Goal: Information Seeking & Learning: Learn about a topic

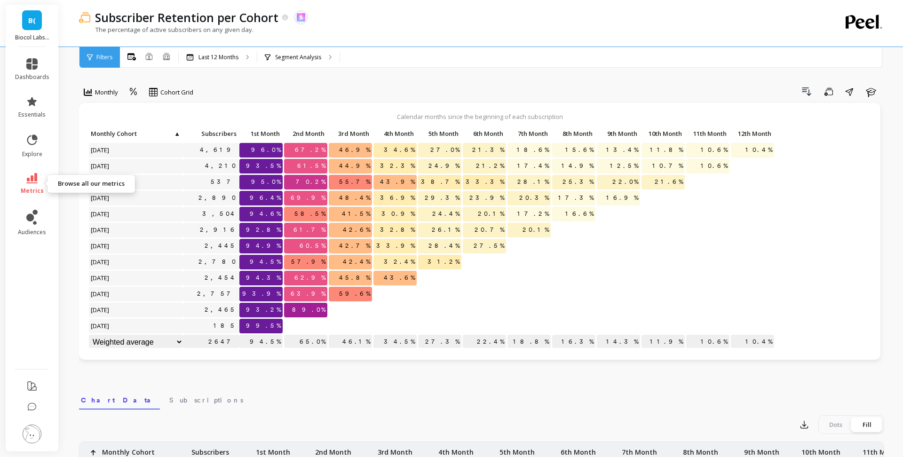
click at [36, 184] on link "metrics" at bounding box center [32, 184] width 34 height 22
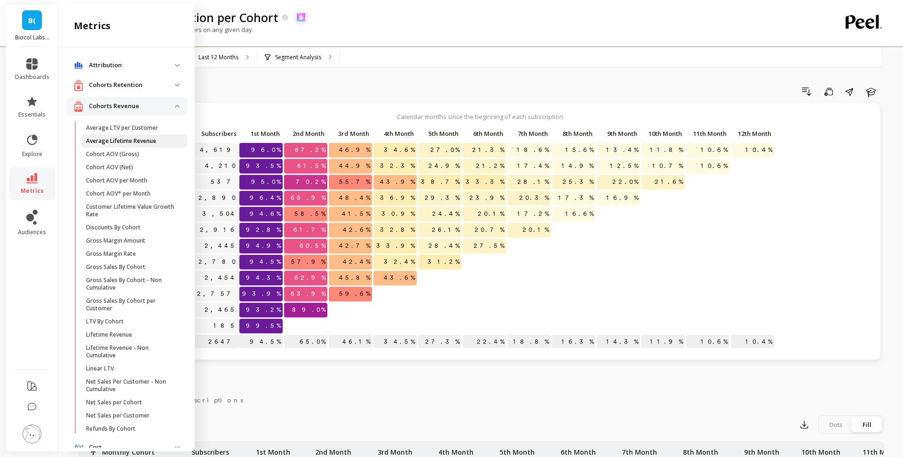
click at [96, 137] on p "Average Lifetime Revenue" at bounding box center [121, 141] width 70 height 8
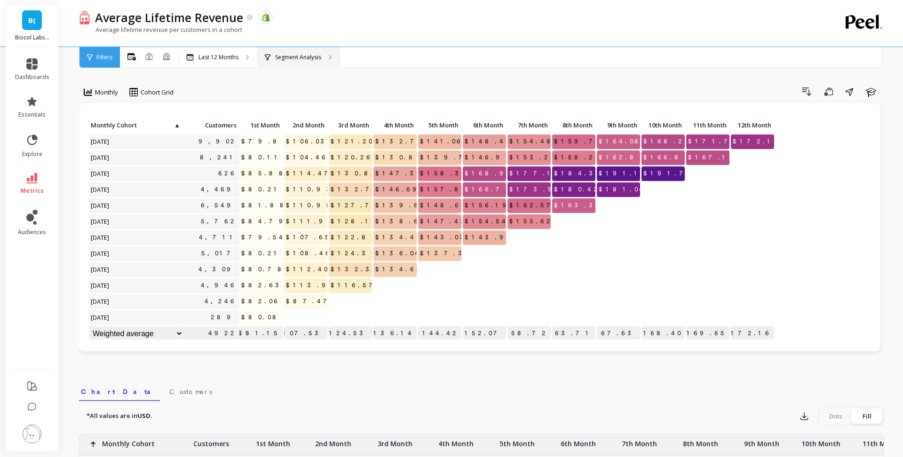
click at [282, 58] on p "Segment Analysis" at bounding box center [298, 58] width 46 height 8
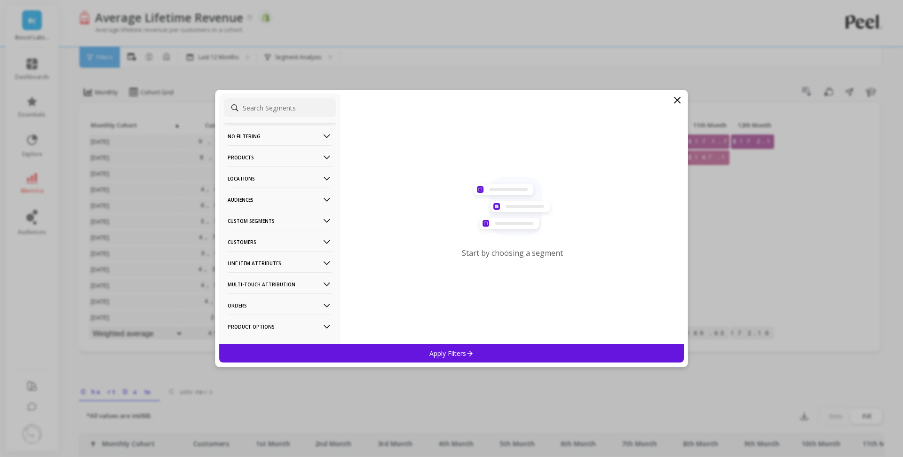
click at [295, 198] on p "Audiences" at bounding box center [280, 200] width 104 height 24
click at [272, 196] on p "Audiences" at bounding box center [280, 200] width 104 height 24
click at [259, 153] on p "Products" at bounding box center [280, 157] width 104 height 24
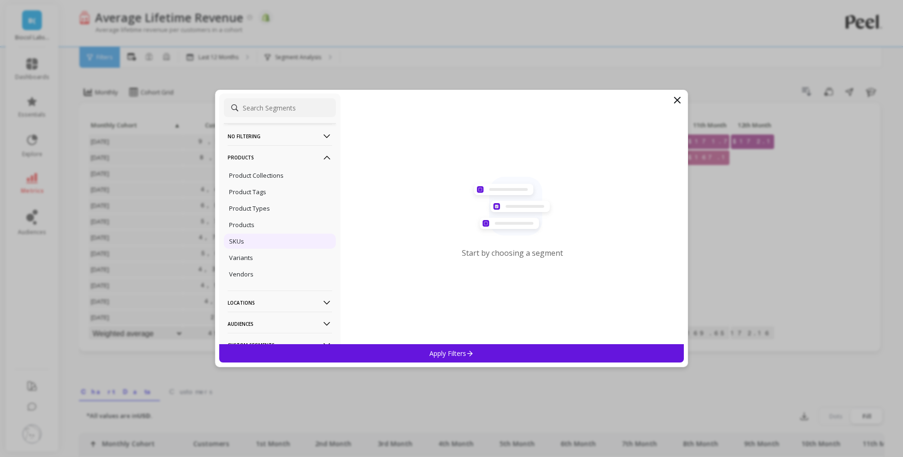
click at [251, 241] on div "SKUs" at bounding box center [280, 241] width 112 height 15
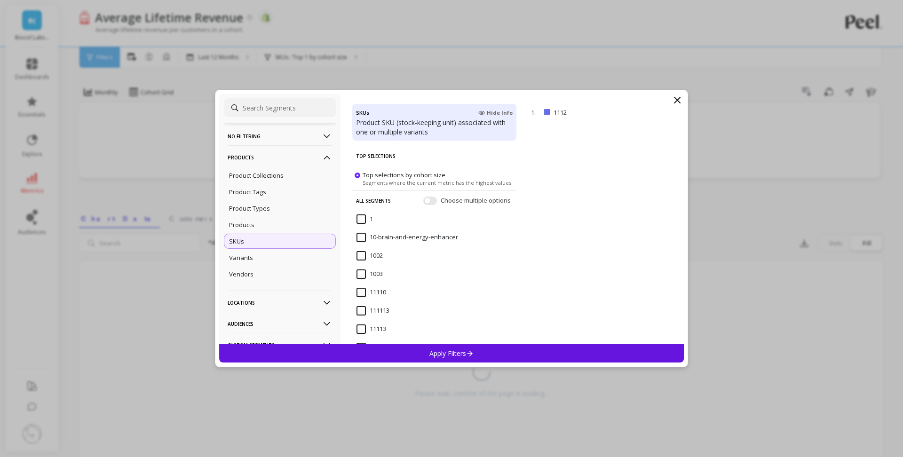
click at [324, 46] on div "No filtering Overall Products Product Collections Product Tags Product Types Pr…" at bounding box center [451, 228] width 903 height 457
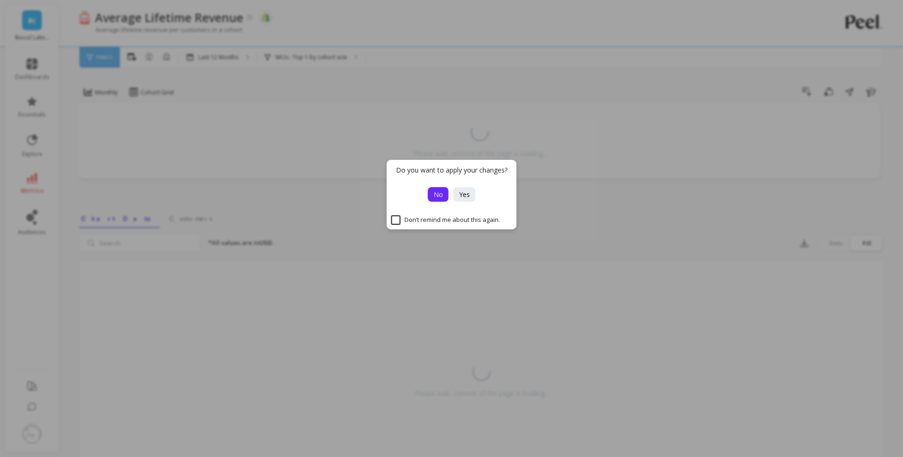
click at [438, 194] on span "No" at bounding box center [438, 194] width 9 height 9
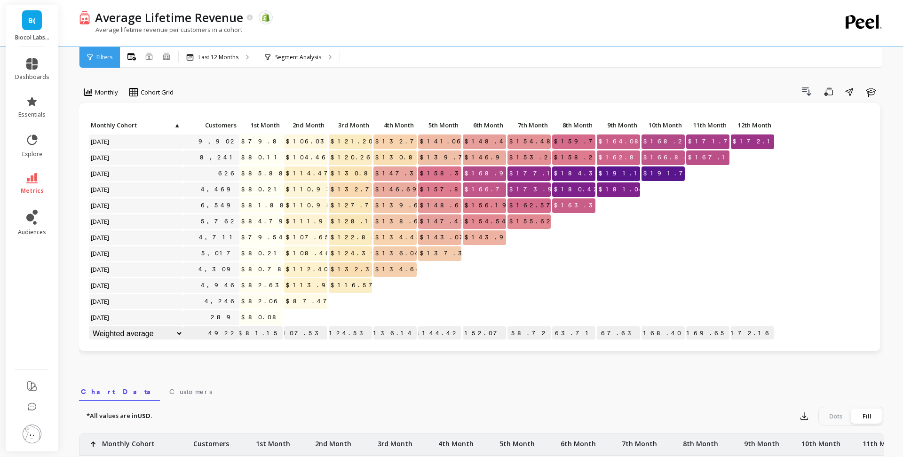
click at [34, 182] on icon at bounding box center [31, 178] width 11 height 10
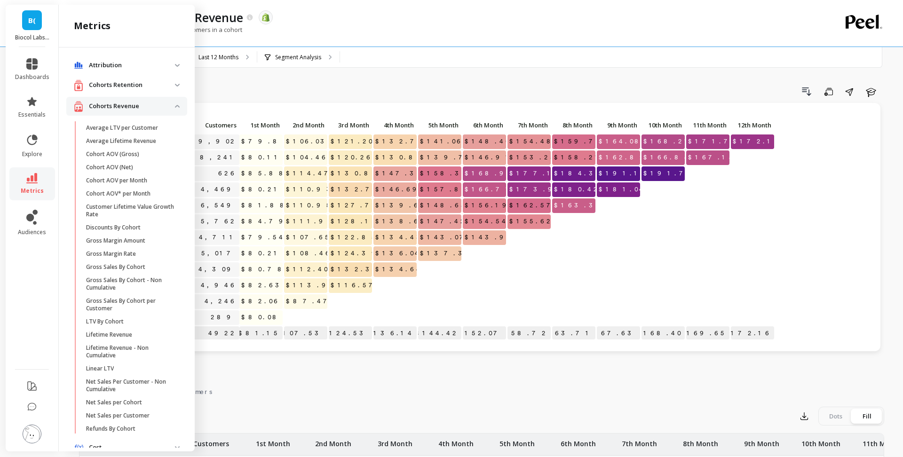
click at [121, 103] on p "Cohorts Revenue" at bounding box center [132, 106] width 86 height 9
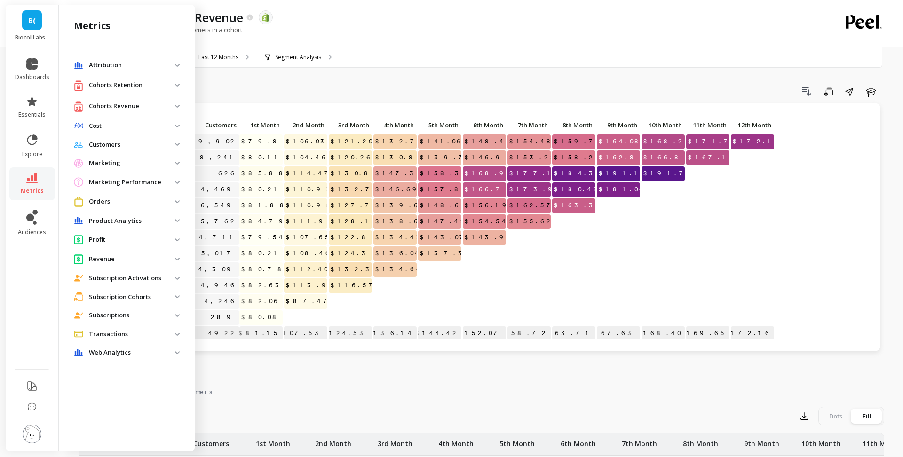
click at [125, 86] on p "Cohorts Retention" at bounding box center [132, 84] width 86 height 9
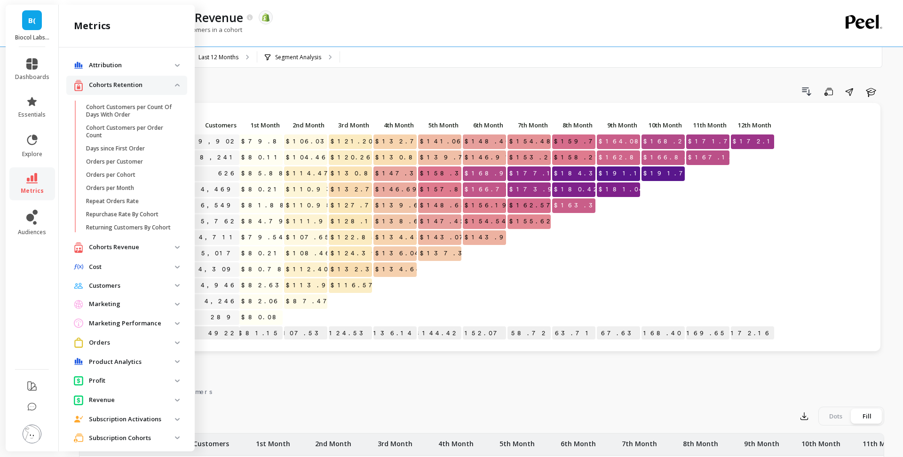
click at [123, 89] on div "Cohorts Retention" at bounding box center [124, 86] width 101 height 12
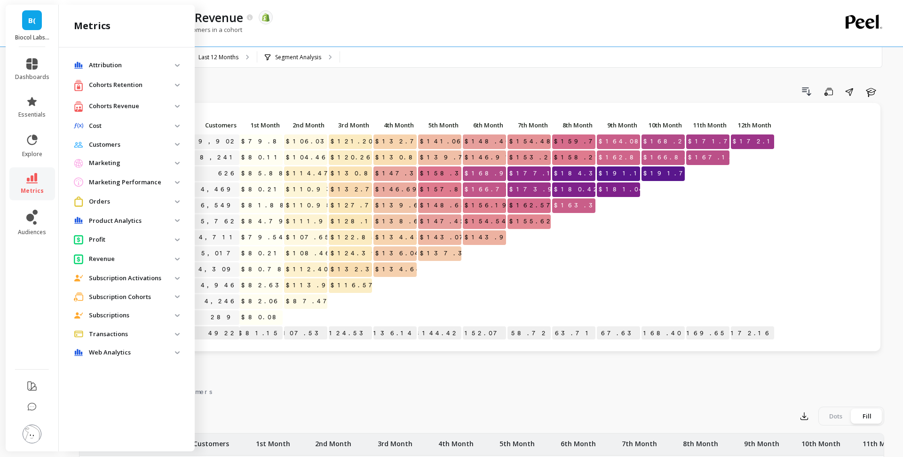
click at [123, 102] on p "Cohorts Revenue" at bounding box center [132, 106] width 86 height 9
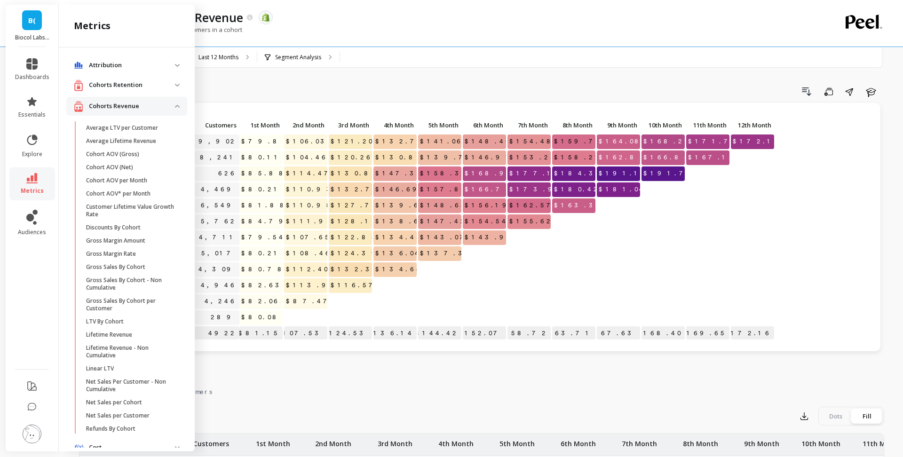
click at [123, 102] on p "Cohorts Revenue" at bounding box center [132, 106] width 86 height 9
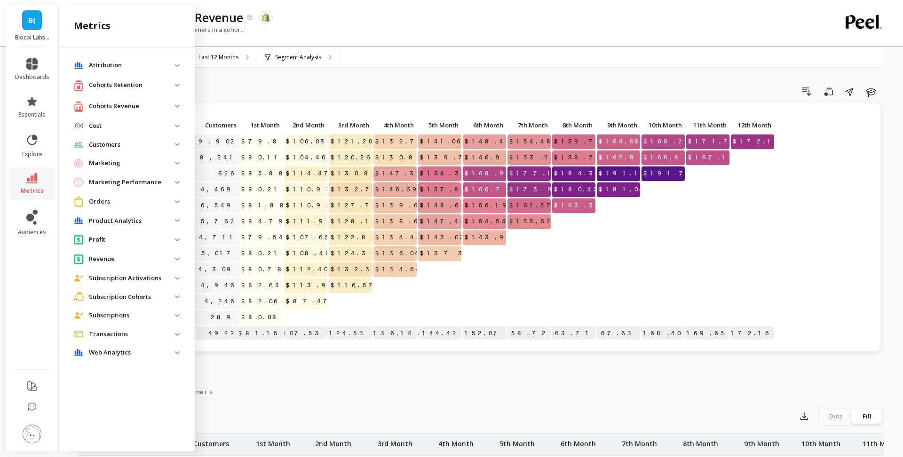
click at [143, 293] on p "Subscription Cohorts" at bounding box center [132, 297] width 86 height 9
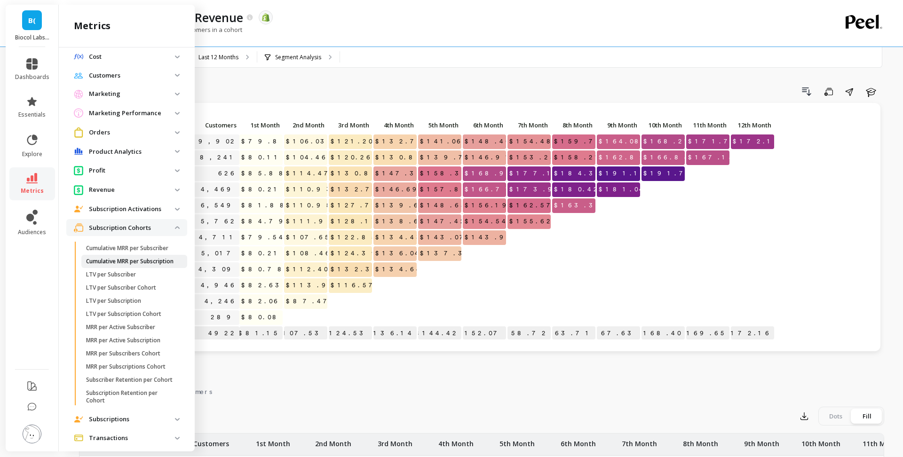
scroll to position [105, 0]
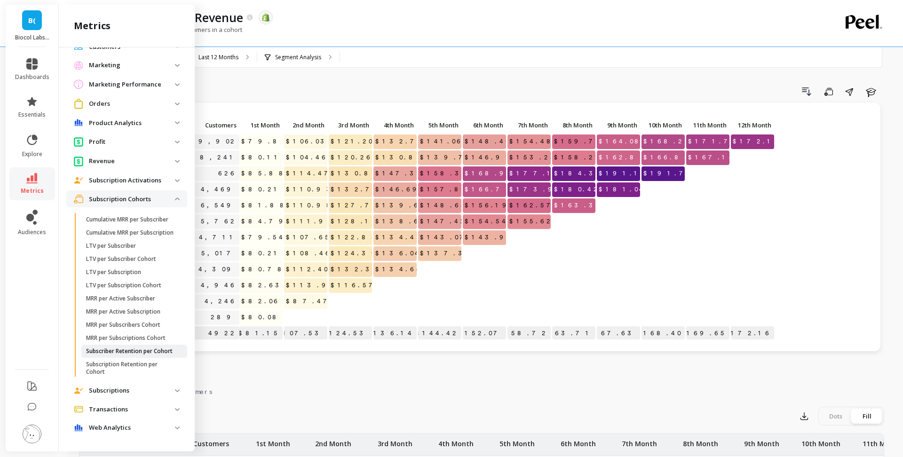
click at [123, 354] on p "Subscriber Retention per Cohort" at bounding box center [129, 352] width 87 height 8
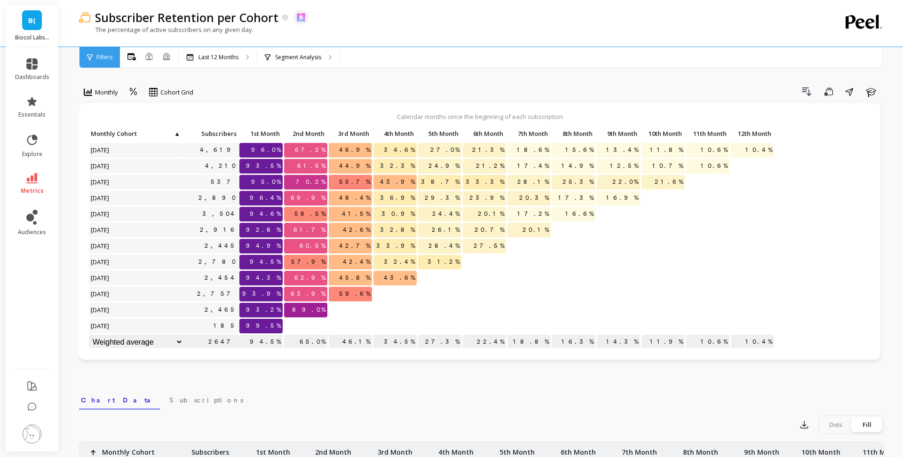
click at [264, 295] on span "93.9%" at bounding box center [261, 294] width 42 height 14
click at [295, 52] on div "Segment Analysis" at bounding box center [298, 57] width 82 height 21
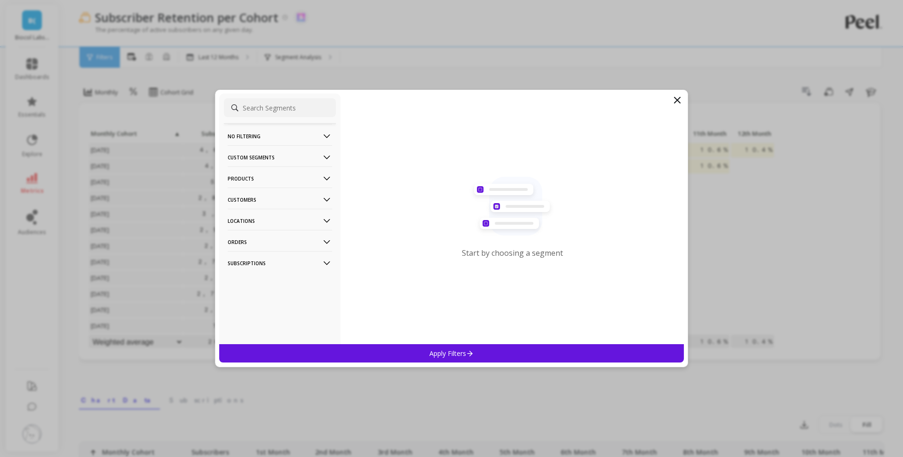
click at [303, 185] on p "Products" at bounding box center [280, 179] width 104 height 24
click at [290, 229] on div "SKUs" at bounding box center [280, 229] width 112 height 15
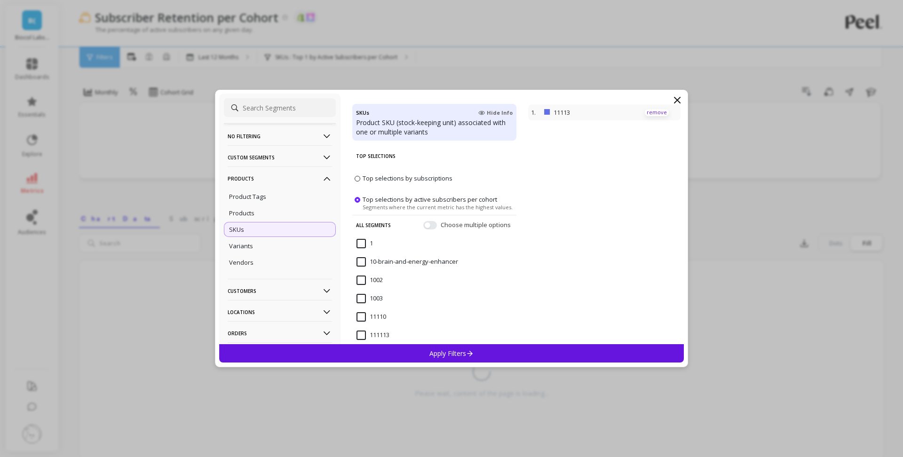
click at [654, 115] on p "remove" at bounding box center [657, 112] width 24 height 7
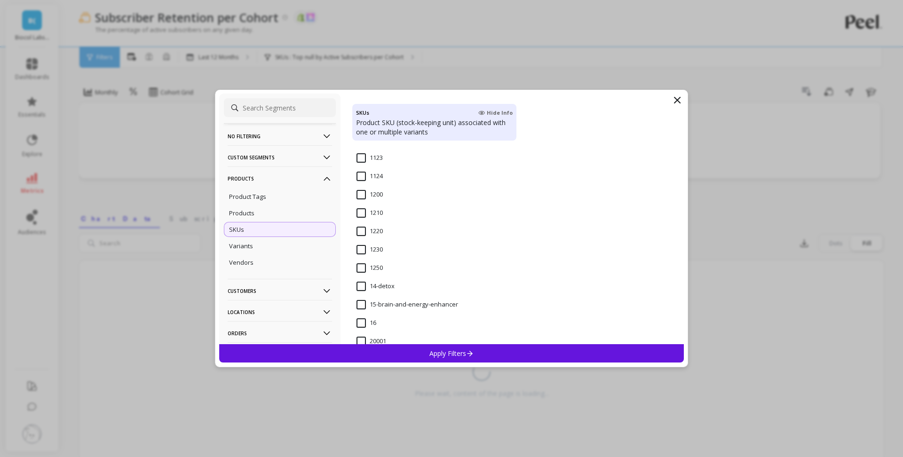
scroll to position [635, 0]
click at [364, 159] on input "1123" at bounding box center [370, 159] width 26 height 9
click at [487, 353] on div "Apply Filters" at bounding box center [451, 353] width 465 height 18
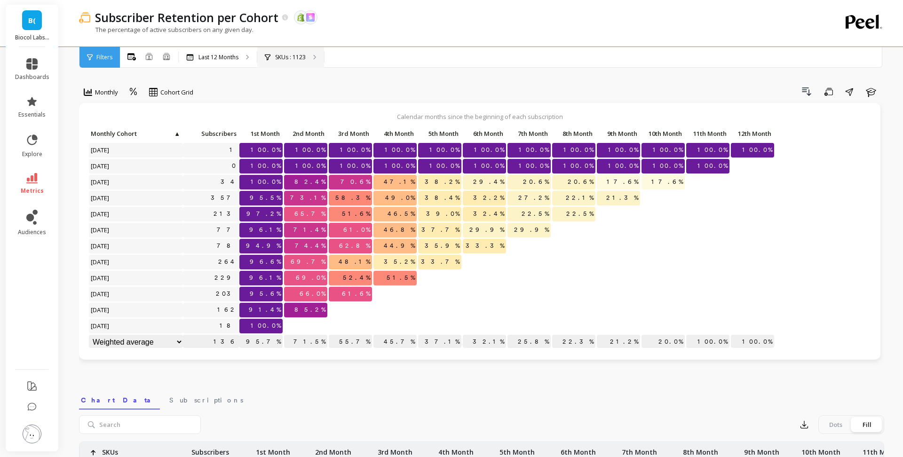
click at [302, 54] on p "SKUs : 1123" at bounding box center [290, 58] width 31 height 8
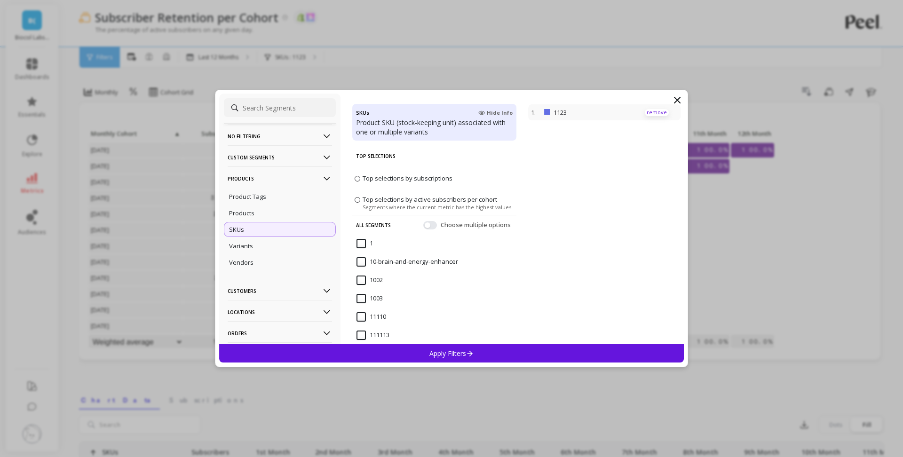
click at [657, 111] on p "remove" at bounding box center [657, 112] width 24 height 7
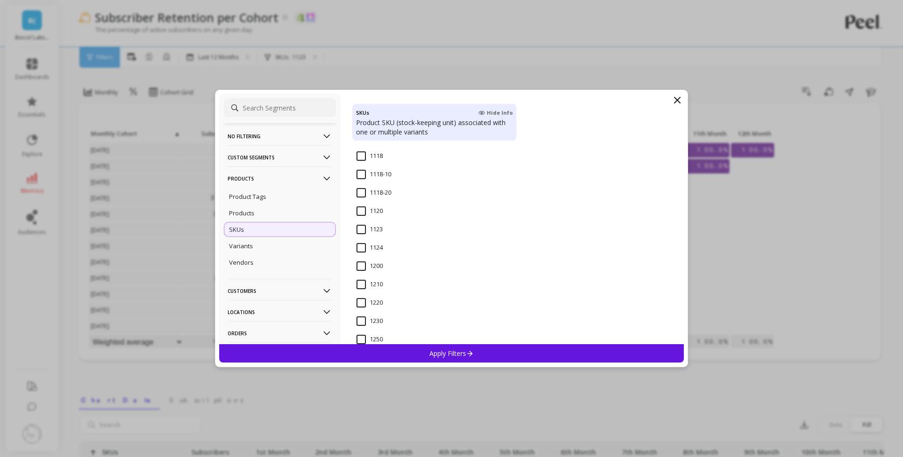
scroll to position [566, 0]
click at [360, 247] on input "1124" at bounding box center [370, 246] width 26 height 9
click at [430, 355] on p "Apply Filters" at bounding box center [452, 353] width 45 height 9
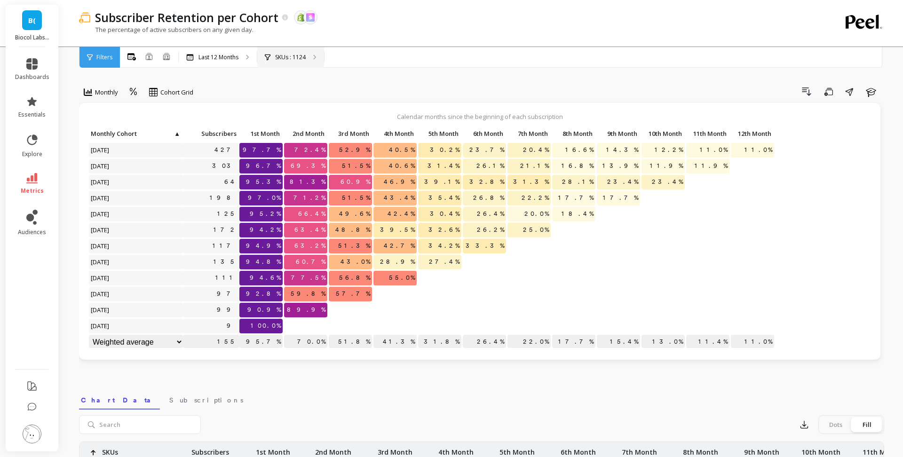
click at [284, 59] on p "SKUs : 1124" at bounding box center [290, 58] width 31 height 8
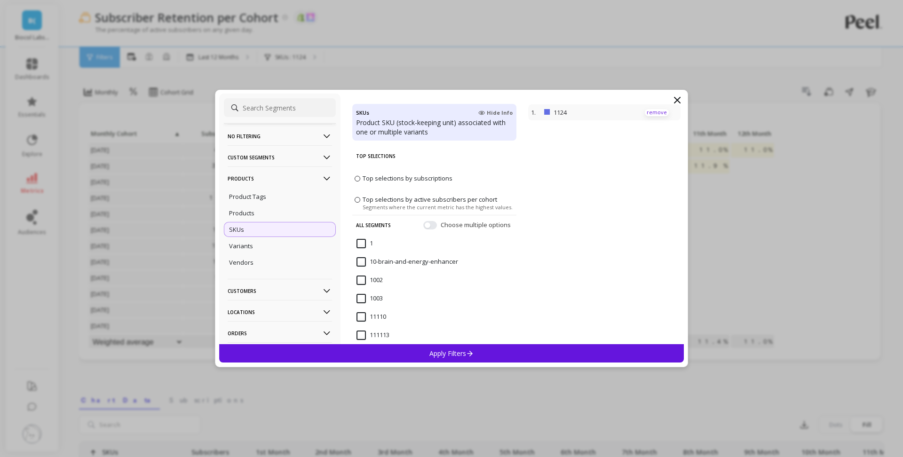
click at [657, 113] on p "remove" at bounding box center [657, 112] width 24 height 7
click at [291, 216] on div "Products" at bounding box center [280, 213] width 112 height 15
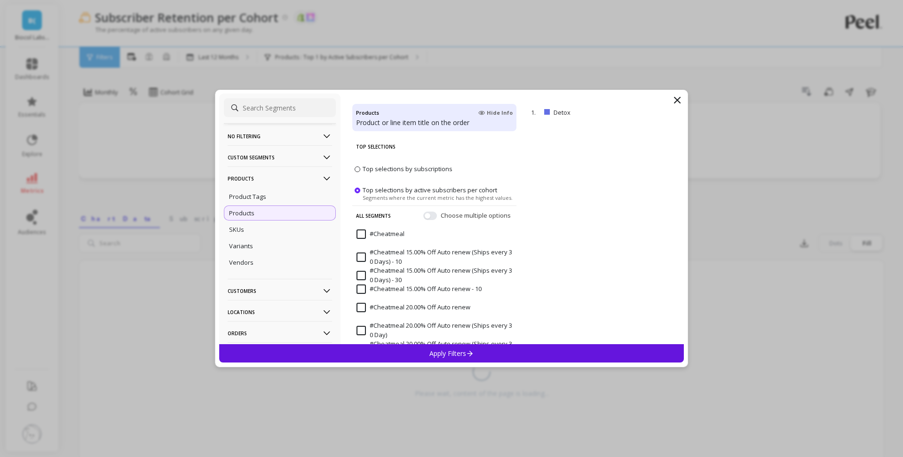
click at [480, 356] on div "Apply Filters" at bounding box center [451, 353] width 465 height 18
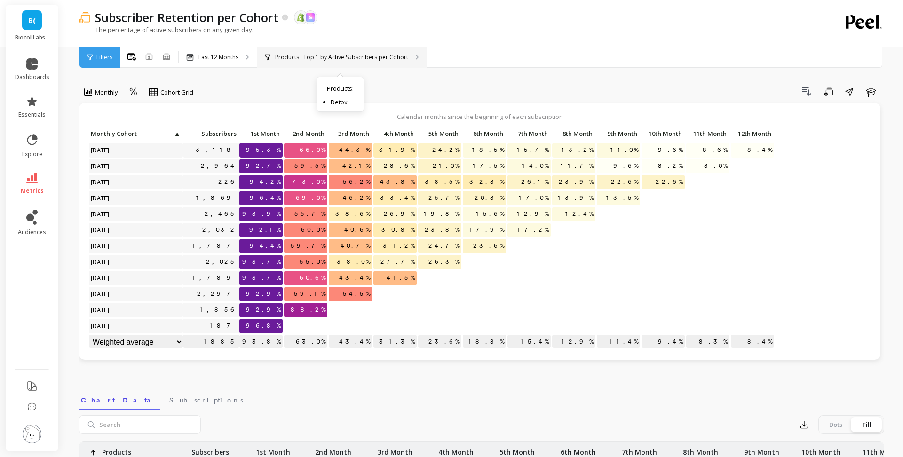
click at [389, 62] on div "Products : Top 1 by Active Subscribers per Cohort Products : Detox" at bounding box center [341, 57] width 169 height 21
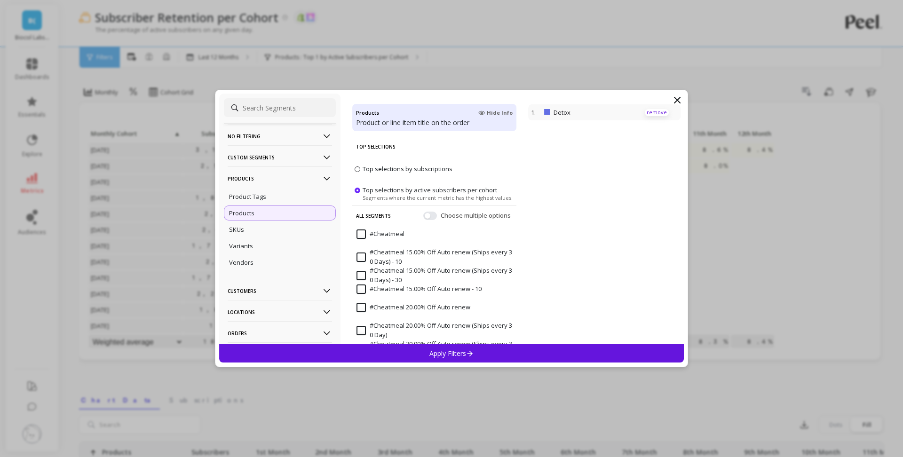
click at [661, 113] on p "remove" at bounding box center [657, 112] width 24 height 7
click at [252, 247] on p "Variants" at bounding box center [241, 246] width 24 height 8
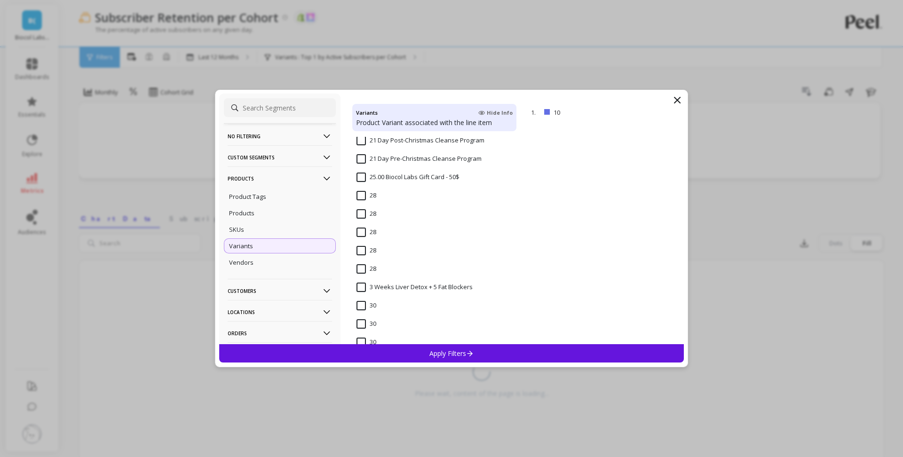
scroll to position [860, 0]
click at [268, 232] on div "SKUs" at bounding box center [280, 229] width 112 height 15
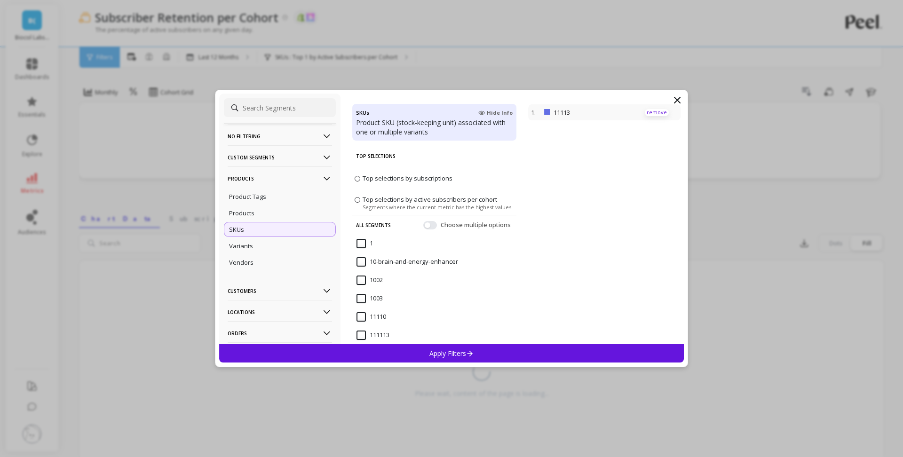
click at [652, 111] on p "remove" at bounding box center [657, 112] width 24 height 7
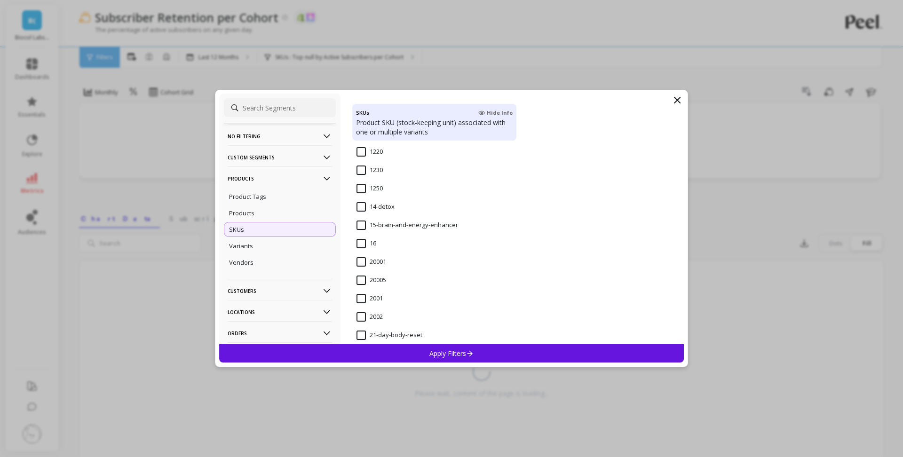
scroll to position [716, 0]
click at [362, 204] on input "14-detox" at bounding box center [376, 206] width 38 height 9
click at [445, 358] on p "Apply Filters" at bounding box center [452, 353] width 45 height 9
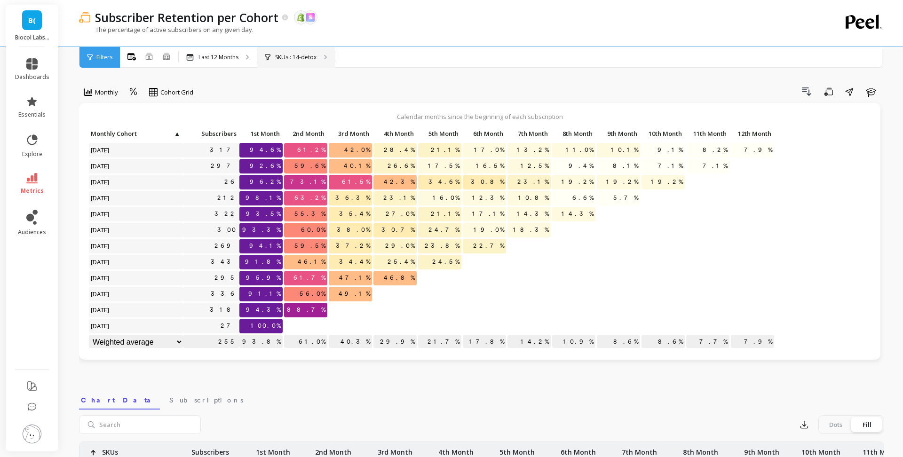
click at [306, 54] on p "SKUs : 14-detox" at bounding box center [295, 58] width 41 height 8
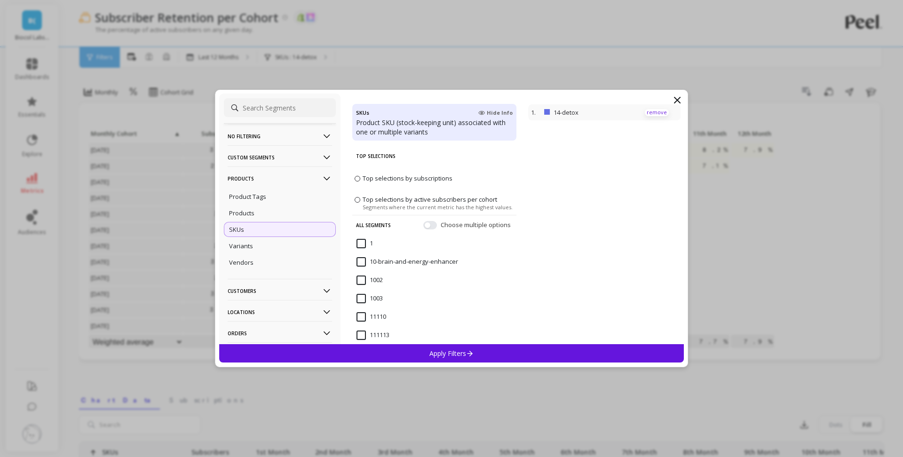
click at [661, 112] on p "remove" at bounding box center [657, 112] width 24 height 7
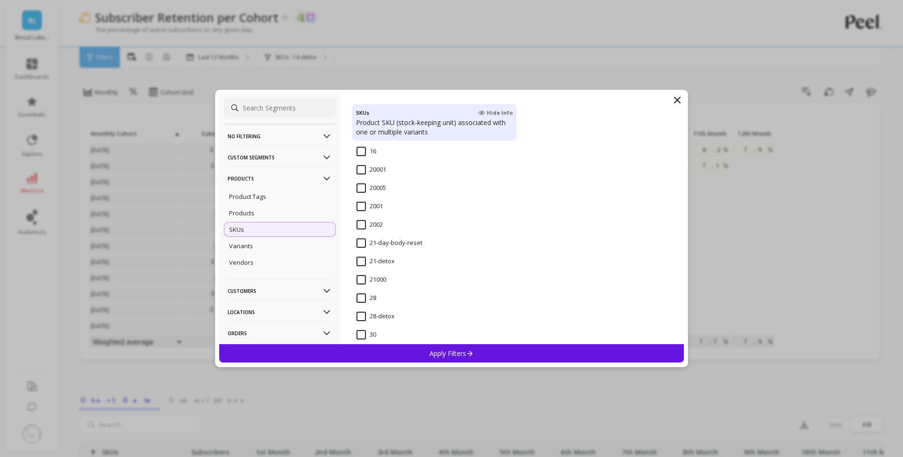
scroll to position [812, 0]
click at [366, 315] on input "28-detox" at bounding box center [376, 312] width 38 height 9
click at [456, 356] on p "Apply Filters" at bounding box center [452, 353] width 45 height 9
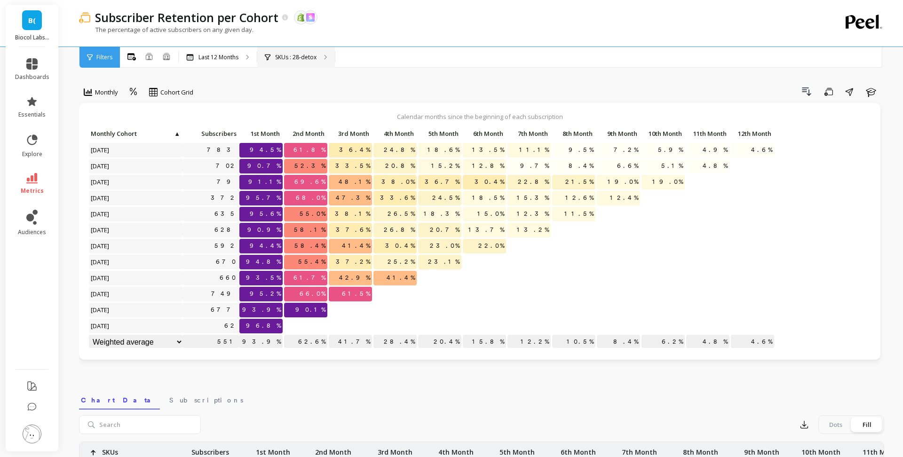
click at [292, 60] on p "SKUs : 28-detox" at bounding box center [295, 58] width 41 height 8
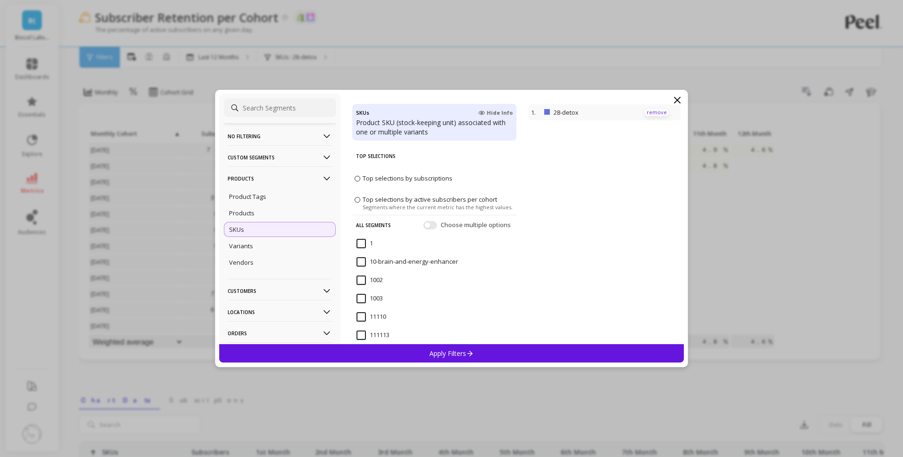
click at [651, 112] on p "remove" at bounding box center [657, 112] width 24 height 7
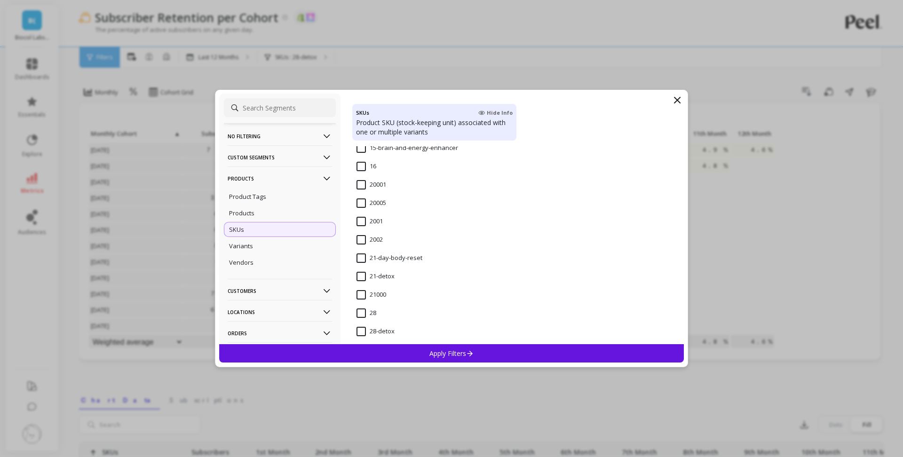
scroll to position [794, 0]
click at [361, 274] on input "21-detox" at bounding box center [376, 275] width 38 height 9
click at [426, 352] on div "Apply Filters" at bounding box center [451, 353] width 465 height 18
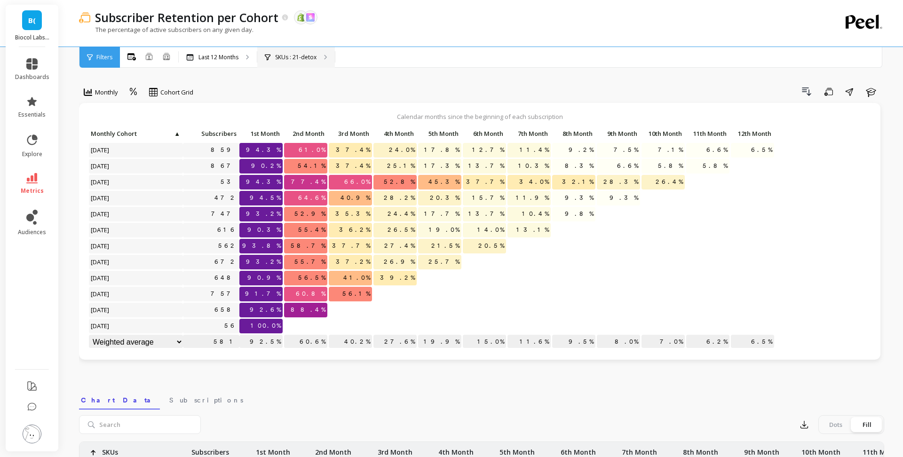
click at [305, 54] on p "SKUs : 21-detox" at bounding box center [295, 58] width 41 height 8
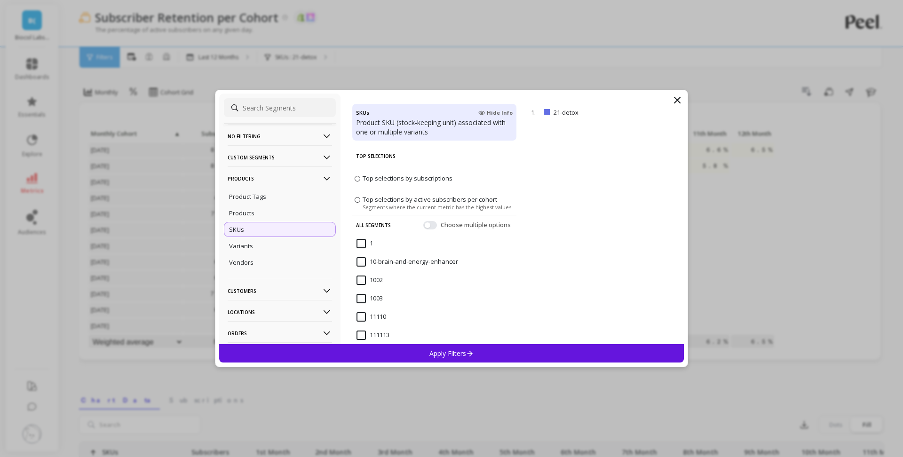
click at [677, 99] on icon at bounding box center [678, 100] width 6 height 6
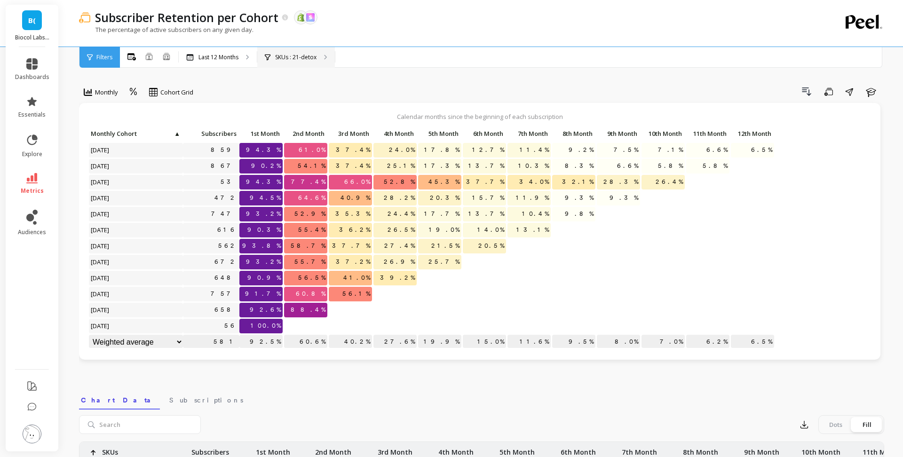
click at [318, 62] on div "SKUs : 21-detox" at bounding box center [296, 57] width 78 height 21
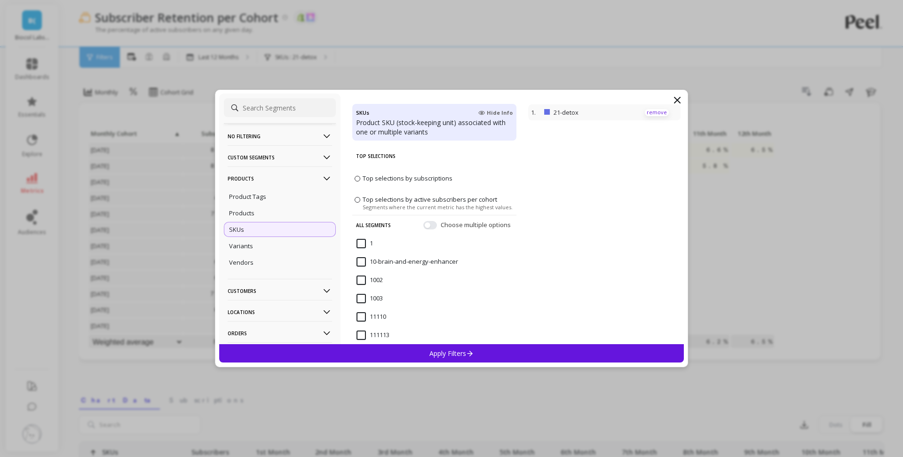
click at [653, 115] on p "remove" at bounding box center [657, 112] width 24 height 7
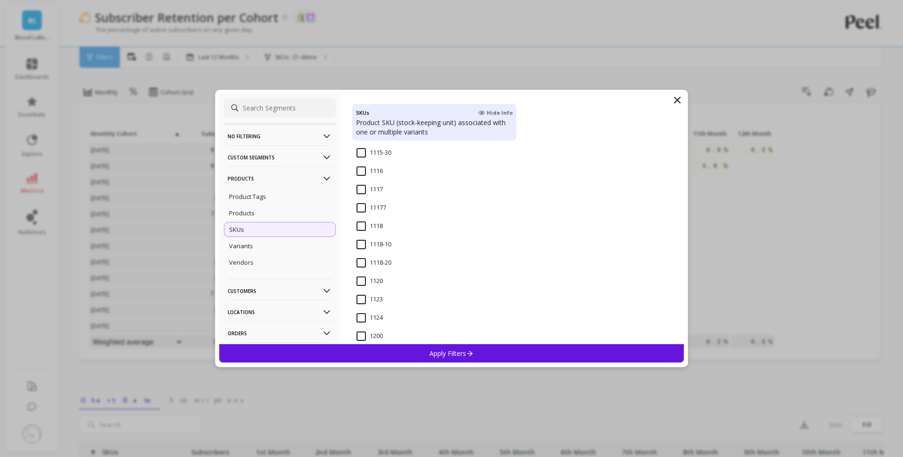
scroll to position [497, 0]
click at [363, 297] on input "1123" at bounding box center [370, 296] width 26 height 9
click at [434, 352] on p "Apply Filters" at bounding box center [452, 353] width 45 height 9
